Goal: Use online tool/utility

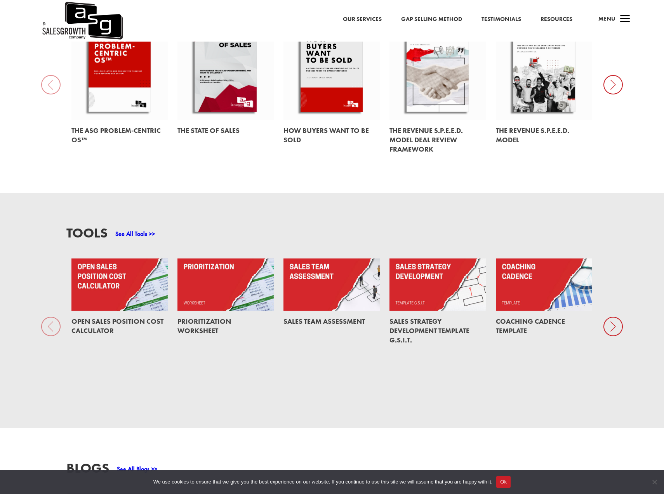
scroll to position [462, 0]
click at [103, 285] on link at bounding box center [119, 284] width 96 height 52
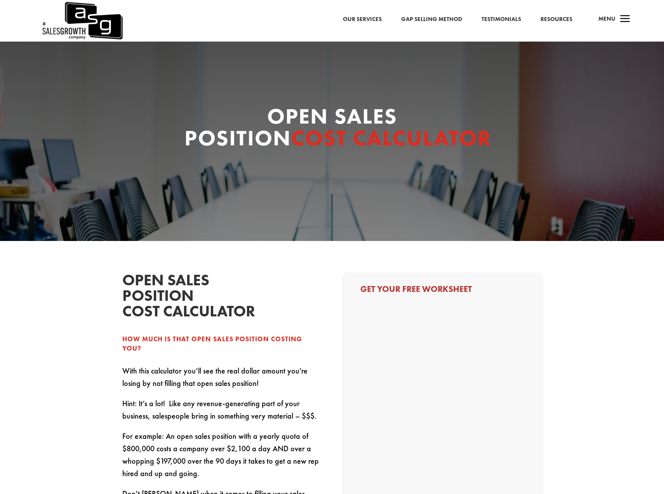
select select "Other"
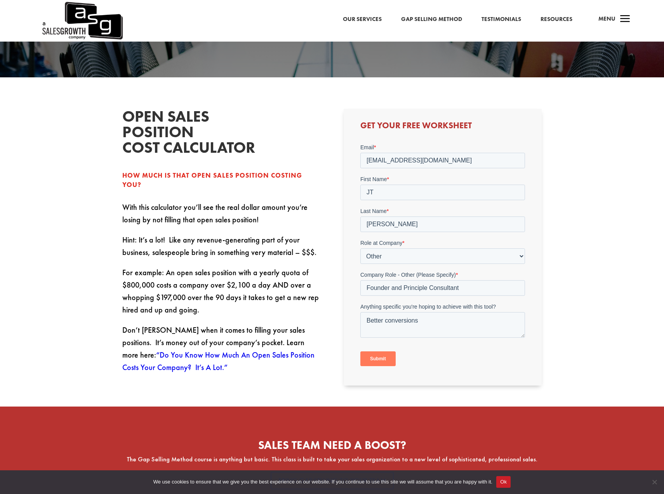
scroll to position [164, 0]
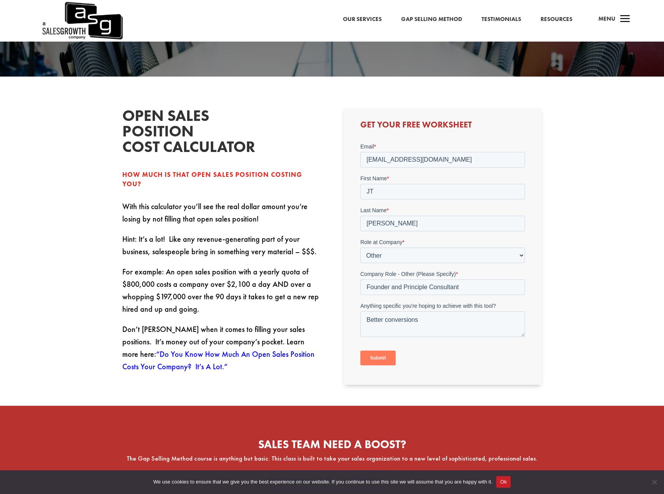
click at [383, 357] on input "Submit" at bounding box center [377, 357] width 35 height 15
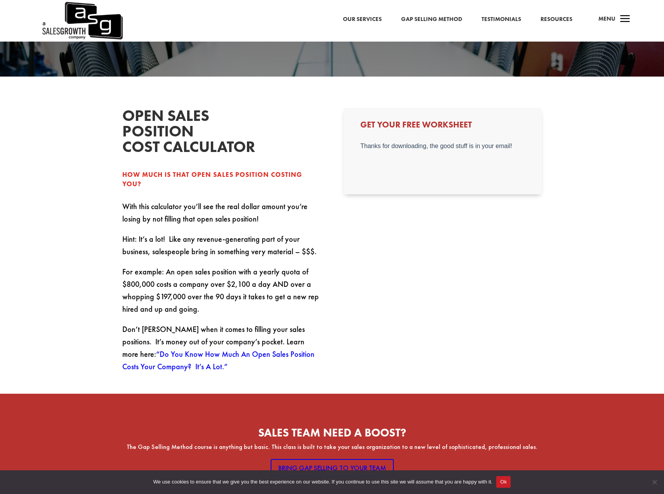
click at [307, 349] on link "“Do You Know How Much An Open Sales Position Costs Your Company? It’s A Lot.”" at bounding box center [218, 360] width 192 height 23
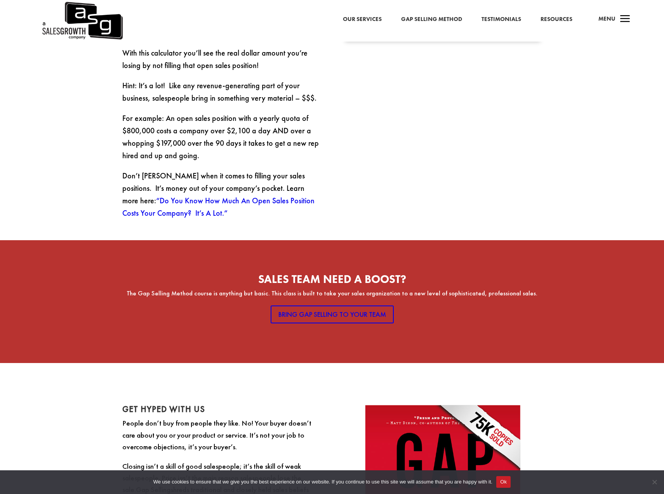
scroll to position [311, 0]
